Goal: Task Accomplishment & Management: Manage account settings

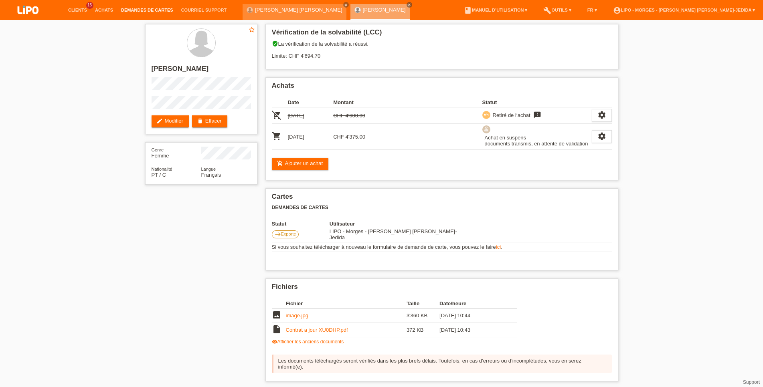
click at [149, 9] on link "Demandes de cartes" at bounding box center [147, 10] width 60 height 5
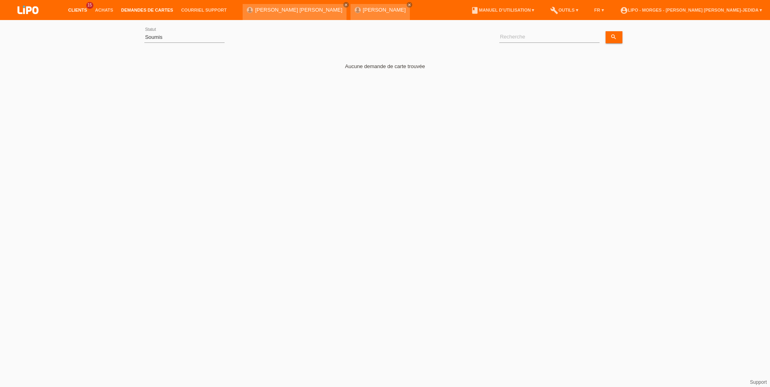
click at [71, 10] on link "Clients" at bounding box center [77, 10] width 27 height 5
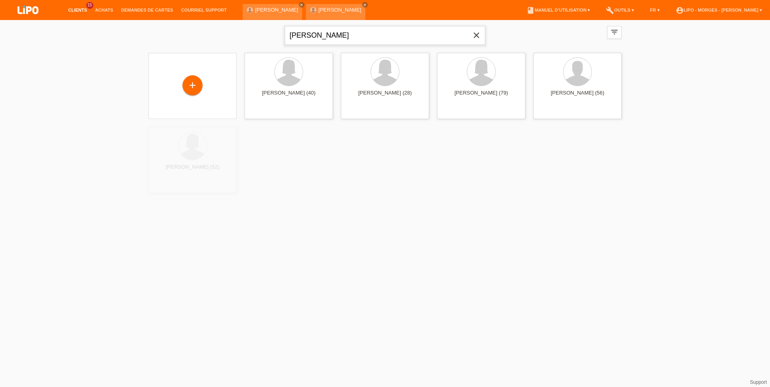
click at [319, 36] on input "GOMES" at bounding box center [385, 35] width 201 height 19
type input "G"
type input "hurtado"
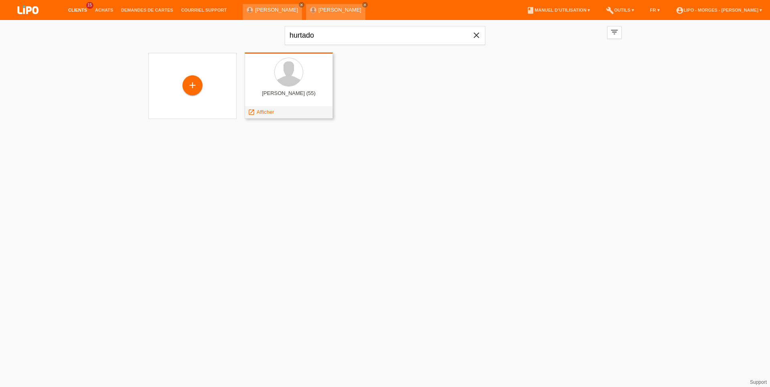
click at [256, 61] on div at bounding box center [288, 73] width 75 height 30
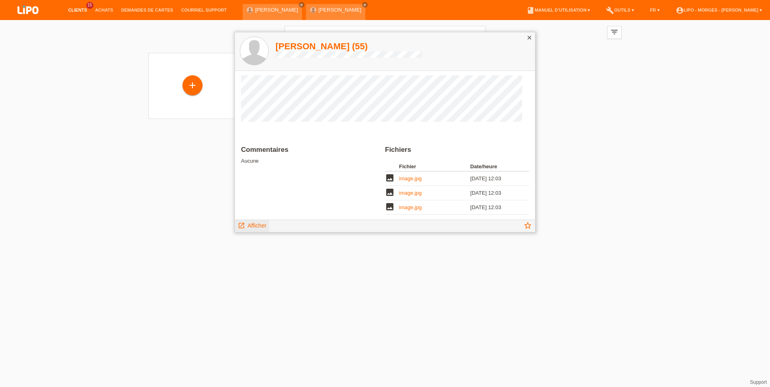
click at [252, 227] on span "Afficher" at bounding box center [256, 226] width 19 height 6
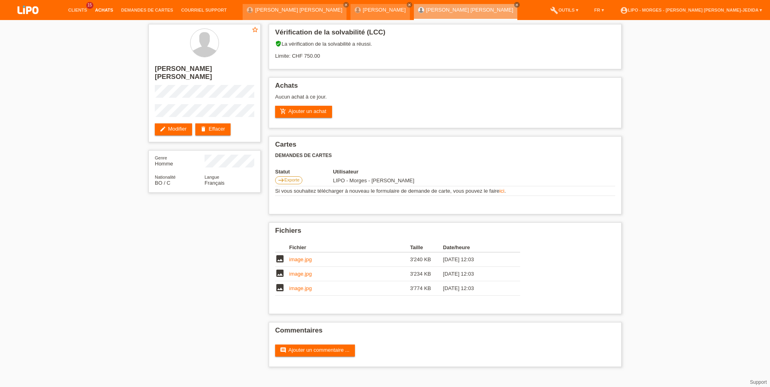
click at [103, 10] on link "Achats" at bounding box center [104, 10] width 26 height 5
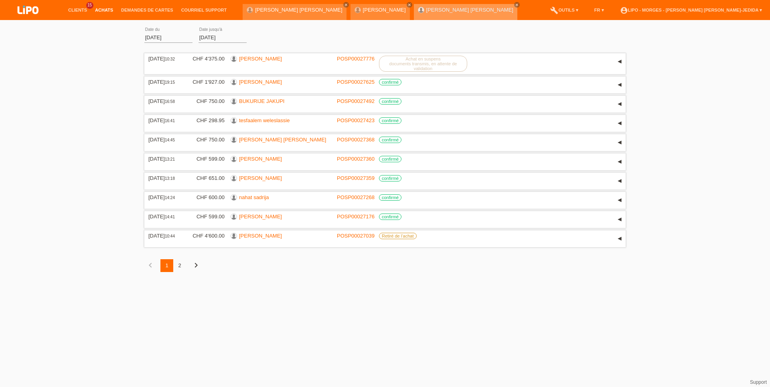
click at [426, 12] on link "carlos emilio hurtado mercado" at bounding box center [469, 10] width 87 height 6
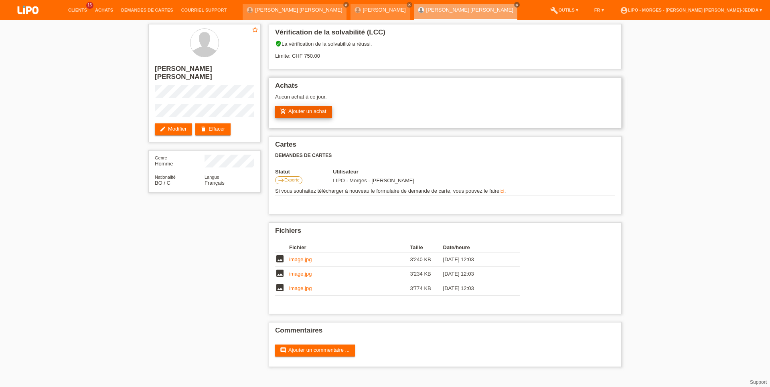
click at [293, 113] on link "add_shopping_cart Ajouter un achat" at bounding box center [303, 112] width 57 height 12
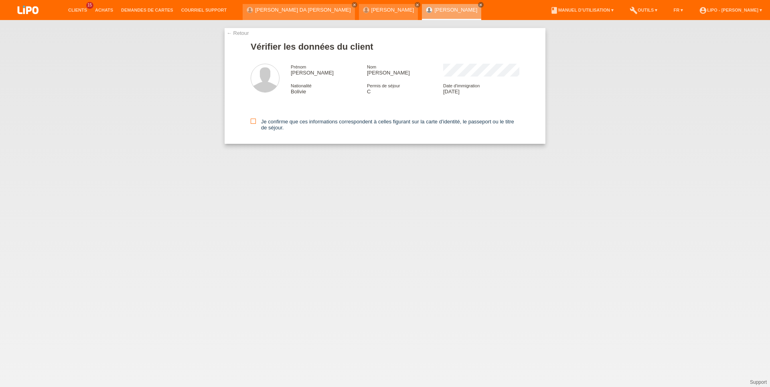
click at [252, 124] on icon at bounding box center [253, 121] width 5 height 5
click at [252, 124] on input "Je confirme que ces informations correspondent à celles figurant sur la carte d…" at bounding box center [253, 121] width 5 height 5
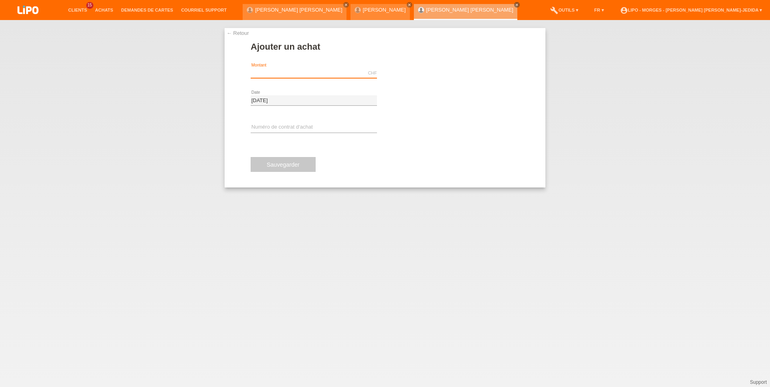
click at [308, 71] on input "text" at bounding box center [314, 73] width 126 height 10
type input "199.00"
click at [406, 72] on span "Effectuer l’autorisation" at bounding box center [424, 73] width 51 height 6
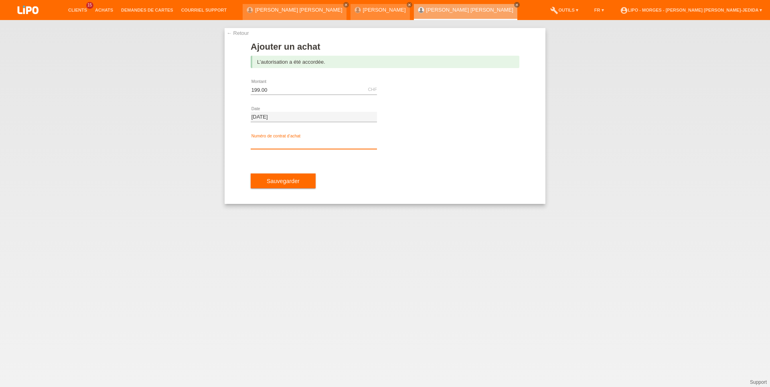
click at [260, 141] on input "text" at bounding box center [314, 144] width 126 height 10
type input "XU0DSJ"
click at [269, 178] on button "Sauvegarder" at bounding box center [283, 181] width 65 height 15
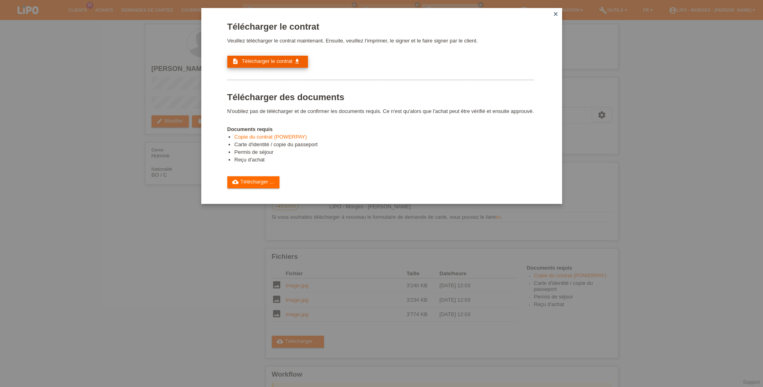
click at [274, 63] on span "Télécharger le contrat" at bounding box center [267, 61] width 51 height 6
click at [556, 16] on icon "close" at bounding box center [556, 14] width 6 height 6
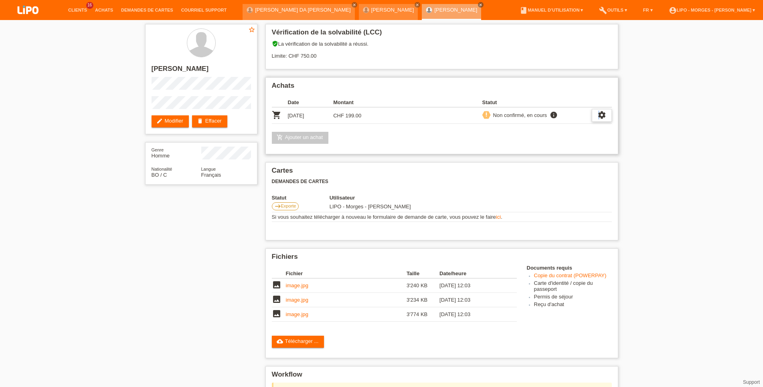
click at [599, 121] on div "settings" at bounding box center [602, 115] width 20 height 13
click at [563, 167] on span "Le client s'est retiré de l'achat..." at bounding box center [570, 166] width 75 height 10
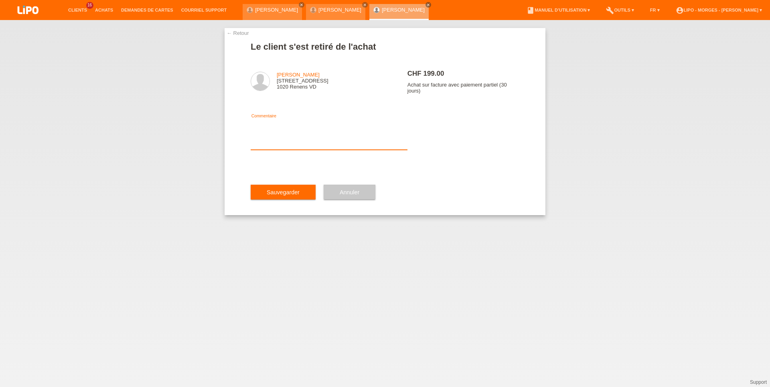
click at [313, 145] on textarea at bounding box center [329, 134] width 157 height 31
type textarea "MODIFICATION"
click at [294, 196] on span "Sauvegarder" at bounding box center [283, 192] width 33 height 6
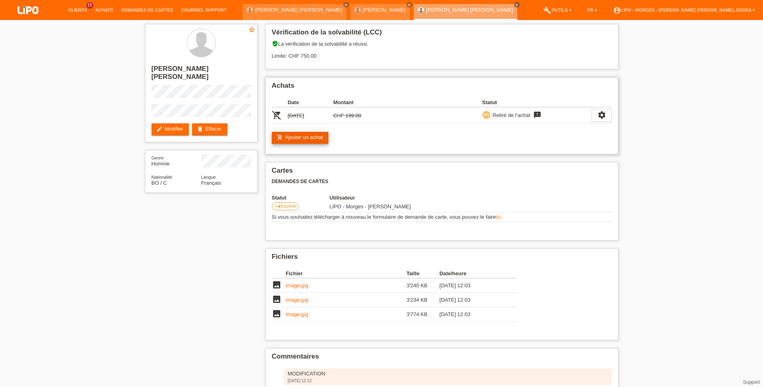
click at [307, 140] on link "add_shopping_cart Ajouter un achat" at bounding box center [300, 138] width 57 height 12
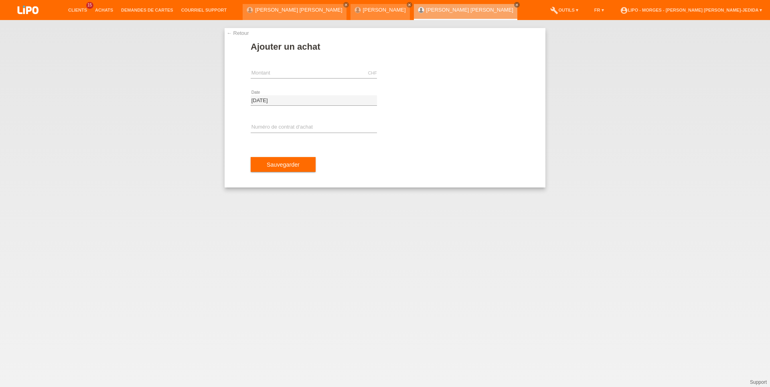
click at [271, 67] on div "CHF error Montant" at bounding box center [314, 73] width 126 height 27
click at [270, 72] on input "text" at bounding box center [314, 73] width 126 height 10
type input "548.00"
click at [305, 131] on input "text" at bounding box center [314, 128] width 126 height 10
type input "XU0DSJ"
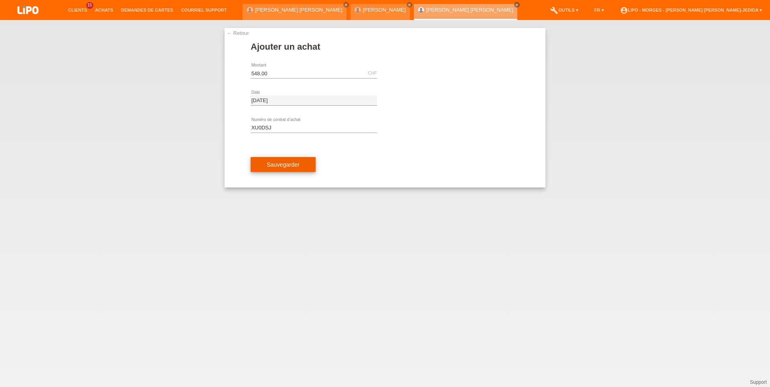
click at [288, 164] on span "Sauvegarder" at bounding box center [283, 165] width 33 height 6
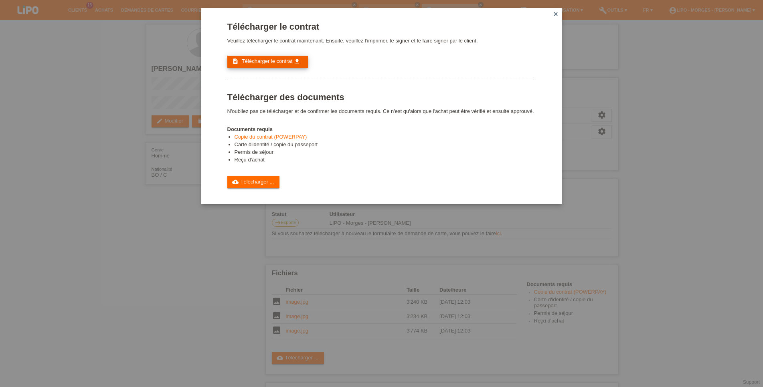
click at [284, 63] on span "Télécharger le contrat" at bounding box center [267, 61] width 51 height 6
click at [555, 12] on icon "close" at bounding box center [556, 14] width 6 height 6
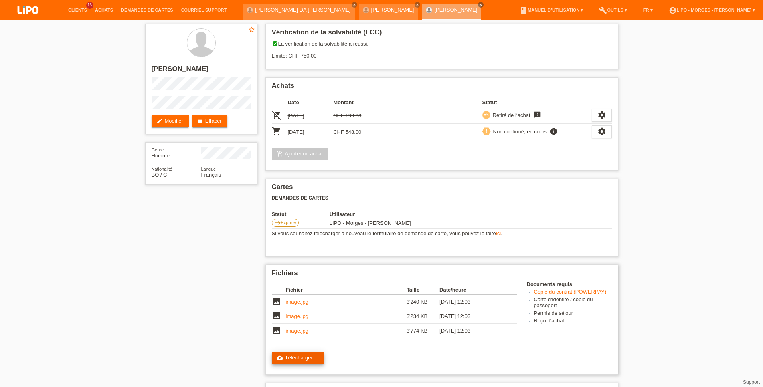
click at [300, 365] on link "cloud_upload Télécharger ..." at bounding box center [298, 359] width 53 height 12
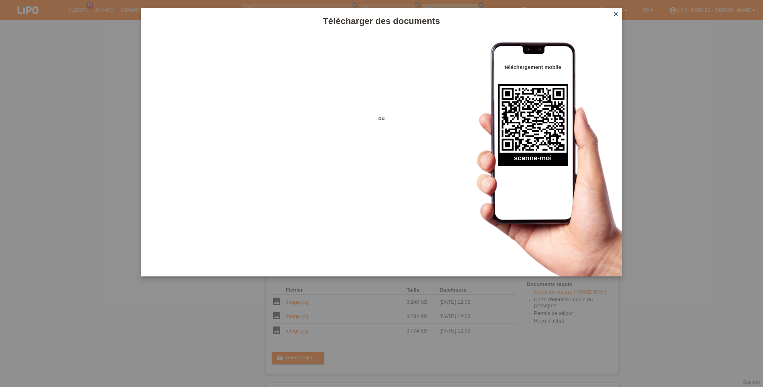
click at [618, 16] on icon "close" at bounding box center [616, 14] width 6 height 6
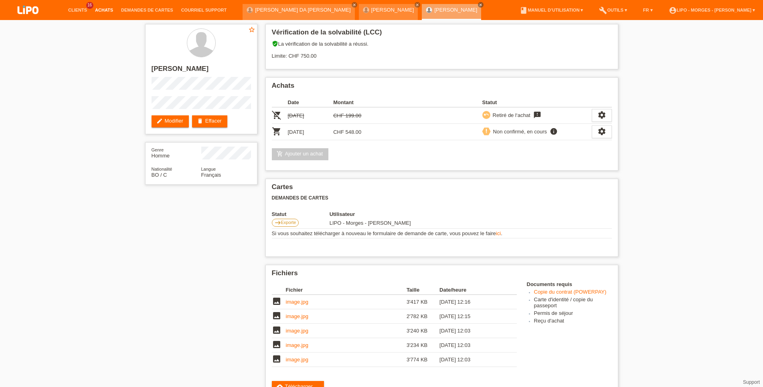
click at [102, 11] on link "Achats" at bounding box center [104, 10] width 26 height 5
